Goal: Check status: Check status

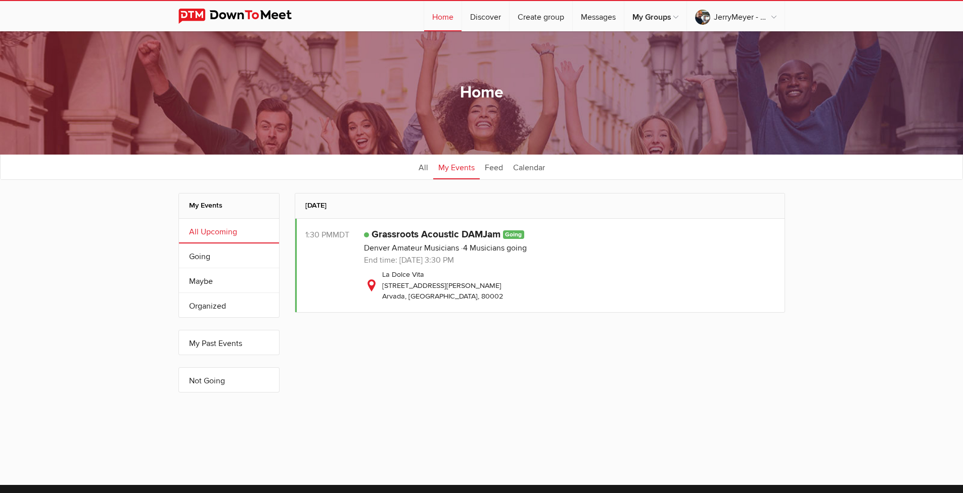
click at [593, 276] on div "La Dolce Vita [STREET_ADDRESS][PERSON_NAME]" at bounding box center [569, 285] width 411 height 33
click at [335, 271] on div "1:30 PM MDT" at bounding box center [334, 265] width 59 height 73
click at [199, 255] on link "Going" at bounding box center [229, 256] width 100 height 24
click at [202, 283] on link "Maybe" at bounding box center [229, 280] width 100 height 24
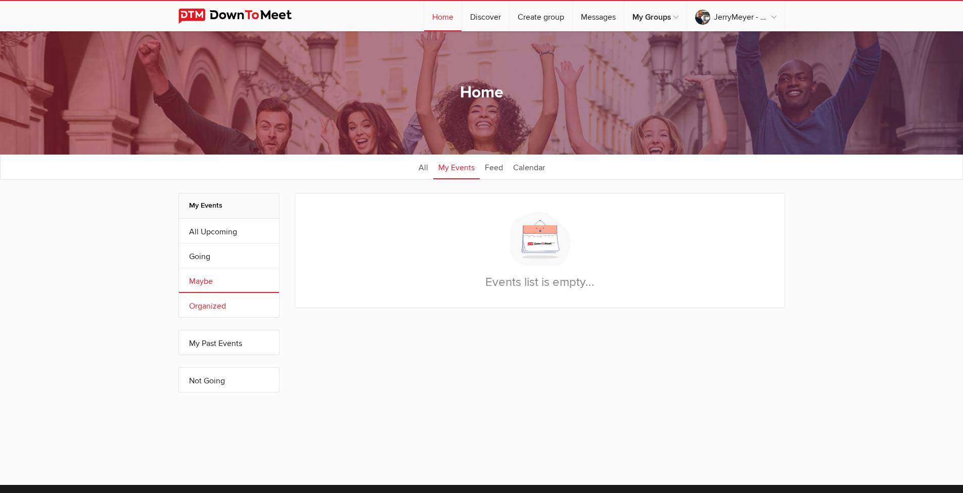
click at [202, 304] on link "Organized" at bounding box center [229, 305] width 100 height 24
click at [208, 223] on link "All Upcoming" at bounding box center [229, 231] width 100 height 24
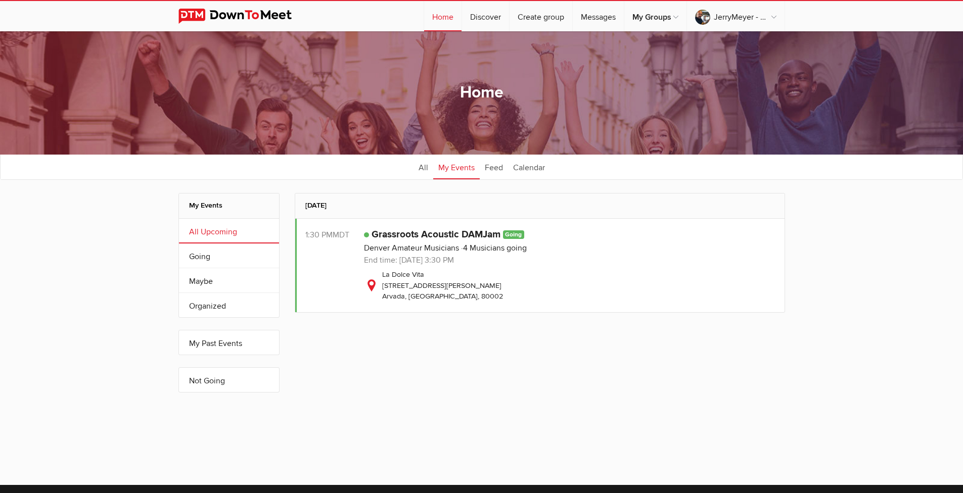
click at [338, 269] on div "1:30 PM MDT" at bounding box center [334, 265] width 59 height 73
click at [249, 234] on link "All Upcoming" at bounding box center [229, 231] width 100 height 24
click at [423, 170] on link "All" at bounding box center [424, 166] width 20 height 25
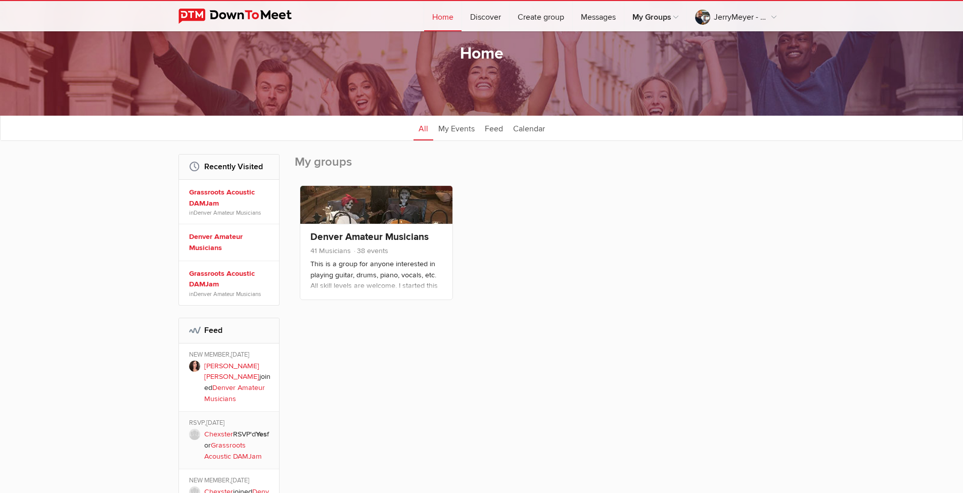
scroll to position [59, 0]
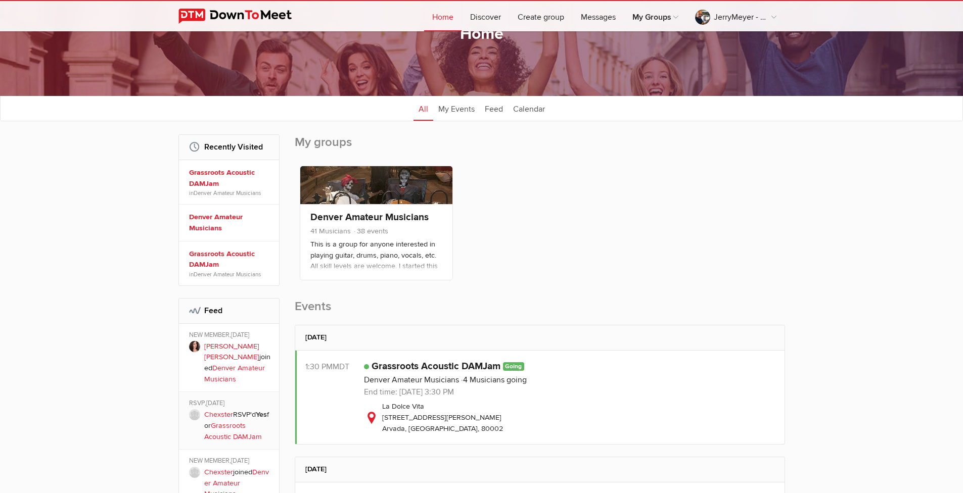
click at [569, 400] on div "Public event Anyone who has access to the group can see the event, description,…" at bounding box center [569, 397] width 411 height 73
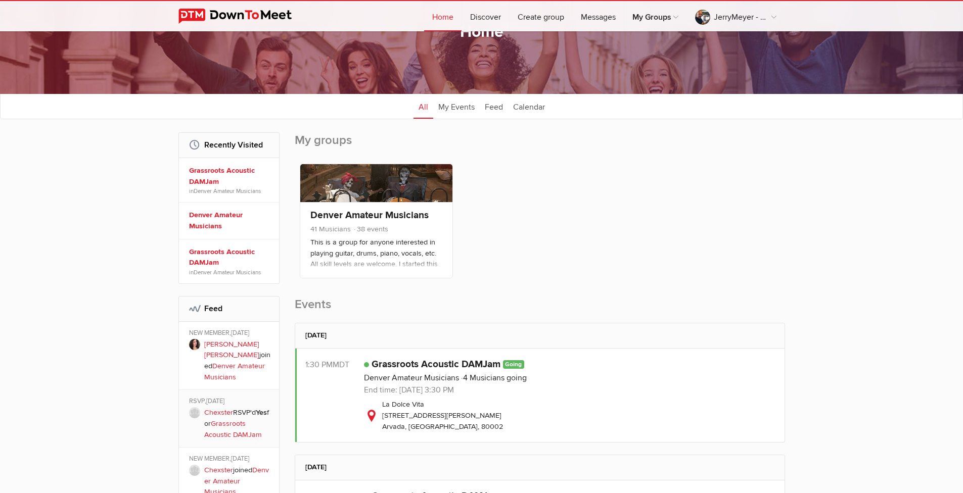
scroll to position [0, 0]
